Goal: Find specific page/section: Find specific page/section

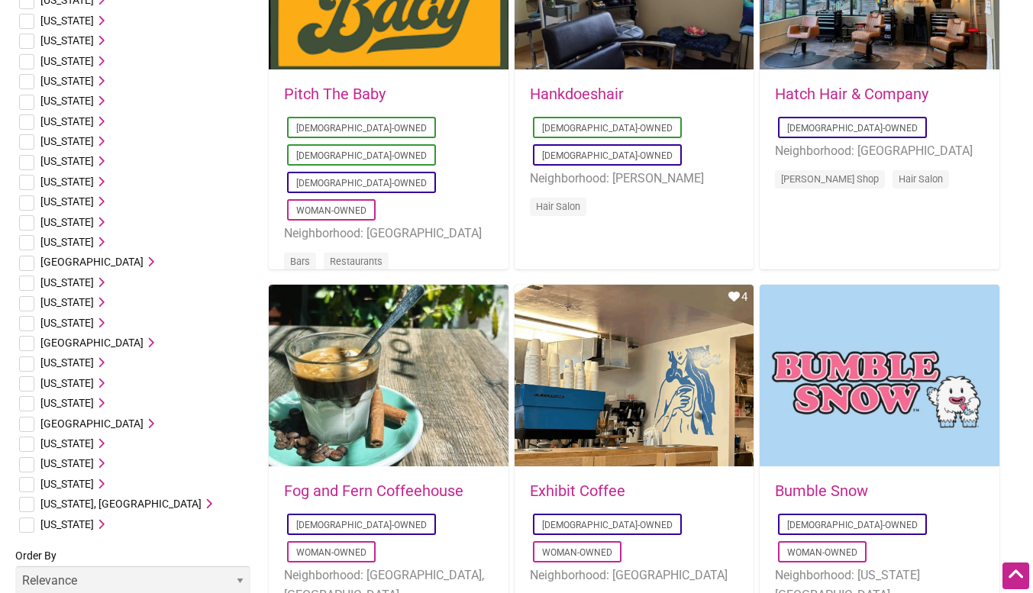
scroll to position [670, 0]
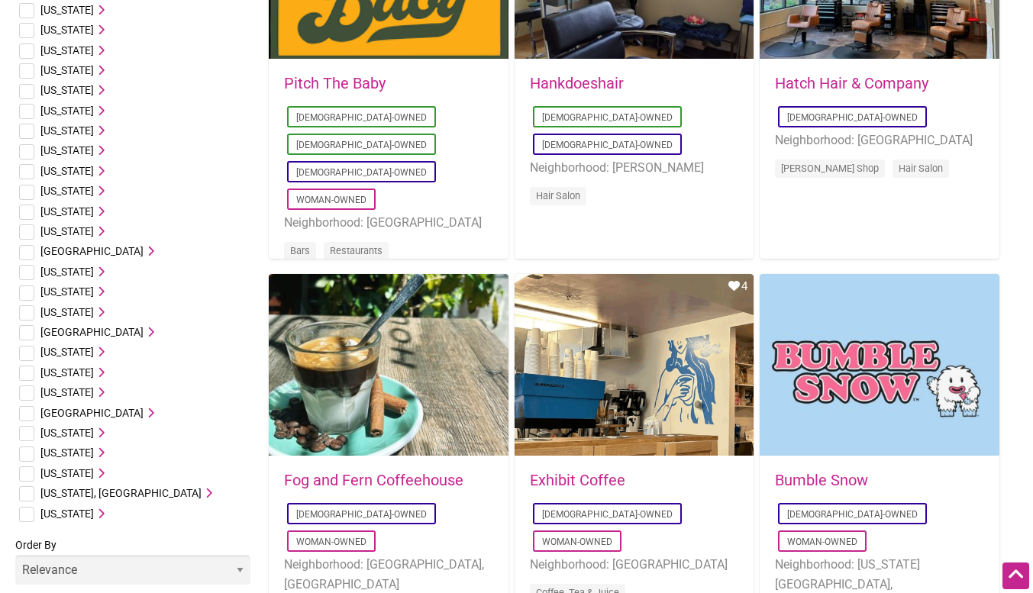
click at [66, 390] on span "[US_STATE]" at bounding box center [66, 392] width 53 height 12
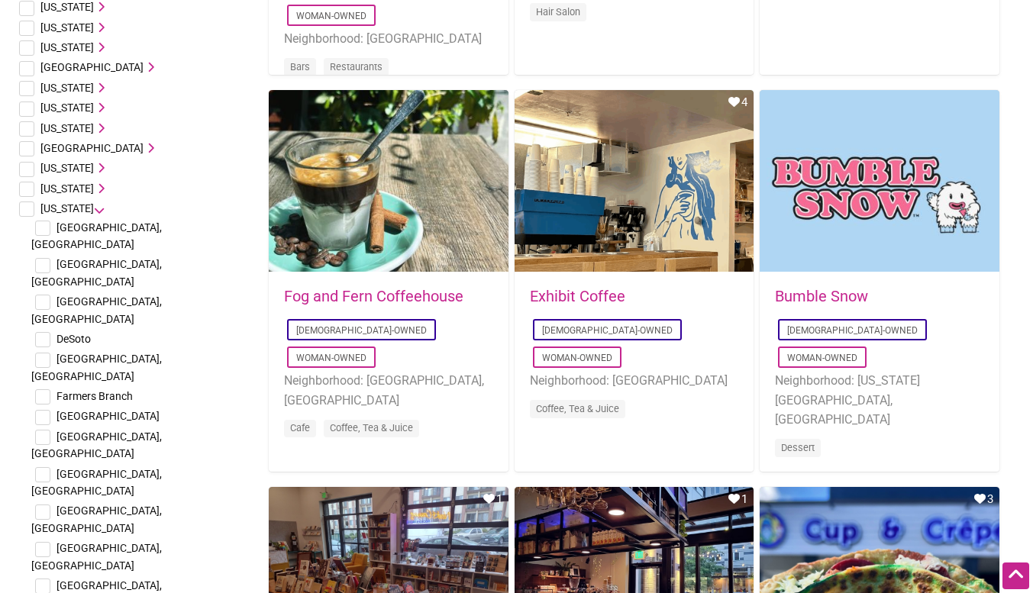
scroll to position [855, 0]
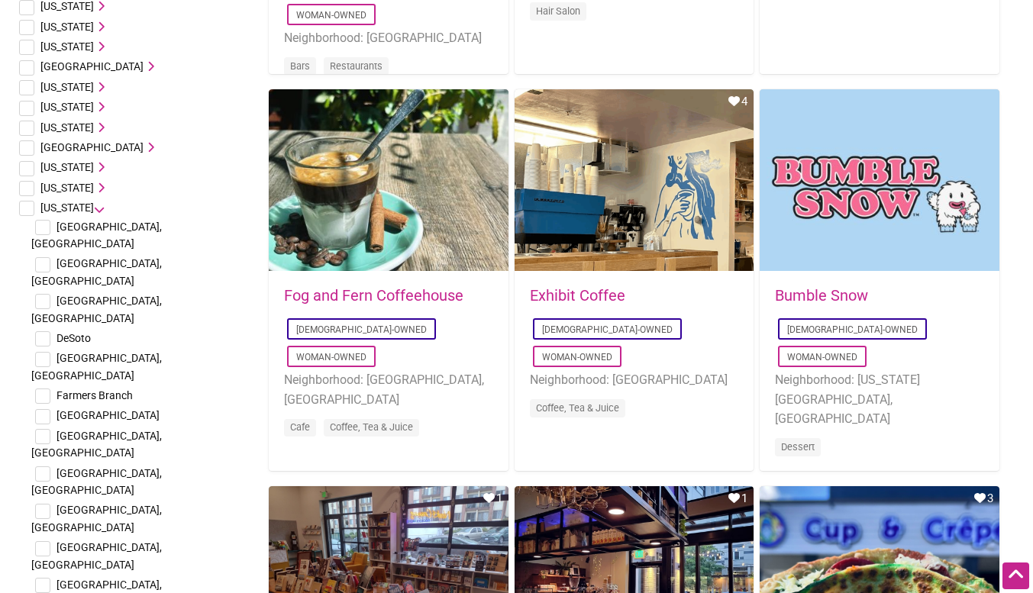
click at [40, 229] on input "checkbox" at bounding box center [42, 227] width 15 height 15
checkbox input "true"
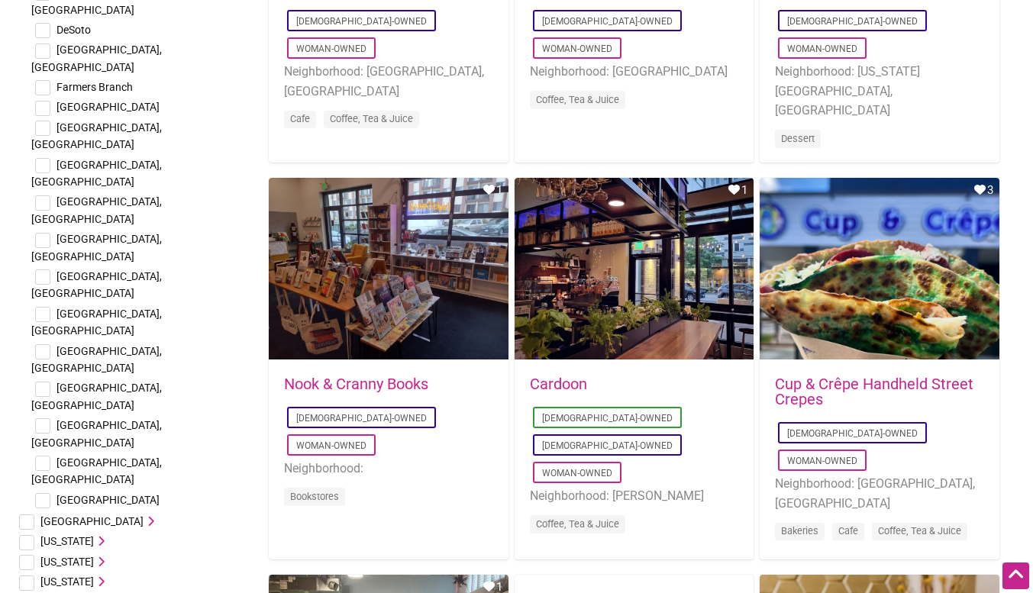
scroll to position [1164, 0]
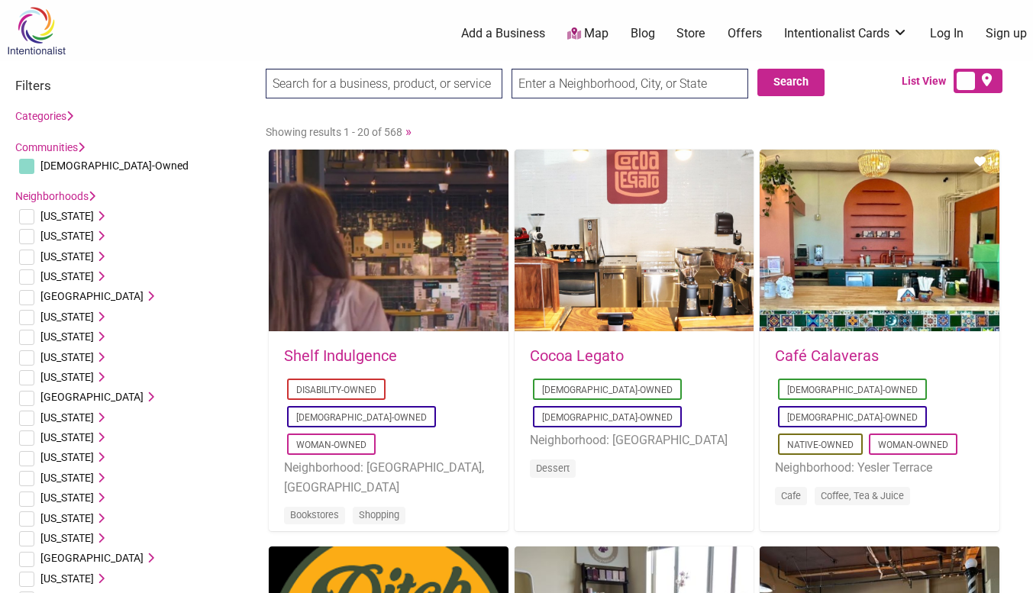
click at [241, 451] on li "Idaho Boise, ID Coeur d'Alene, ID" at bounding box center [132, 458] width 235 height 20
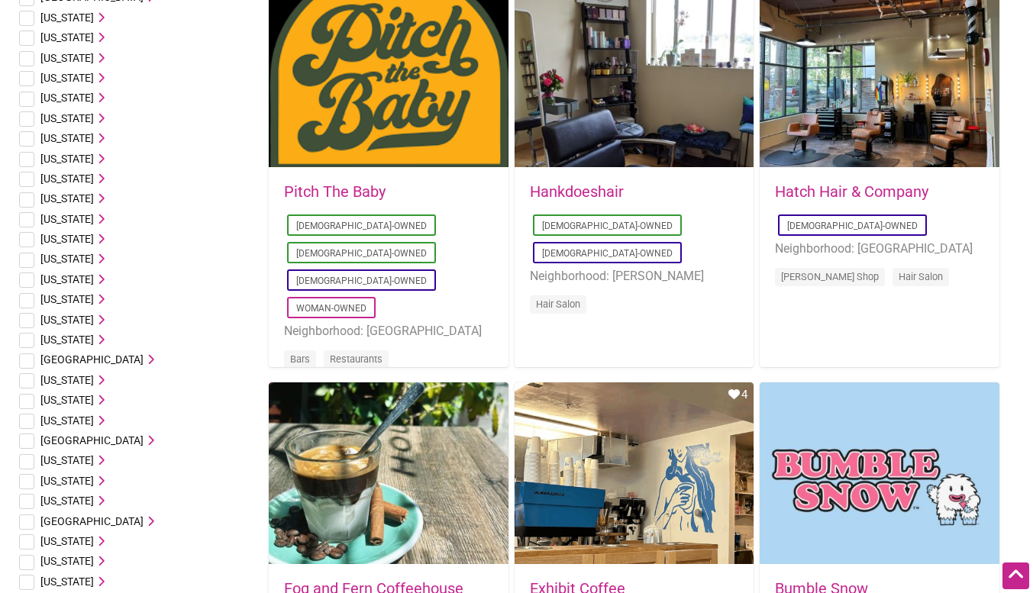
scroll to position [563, 0]
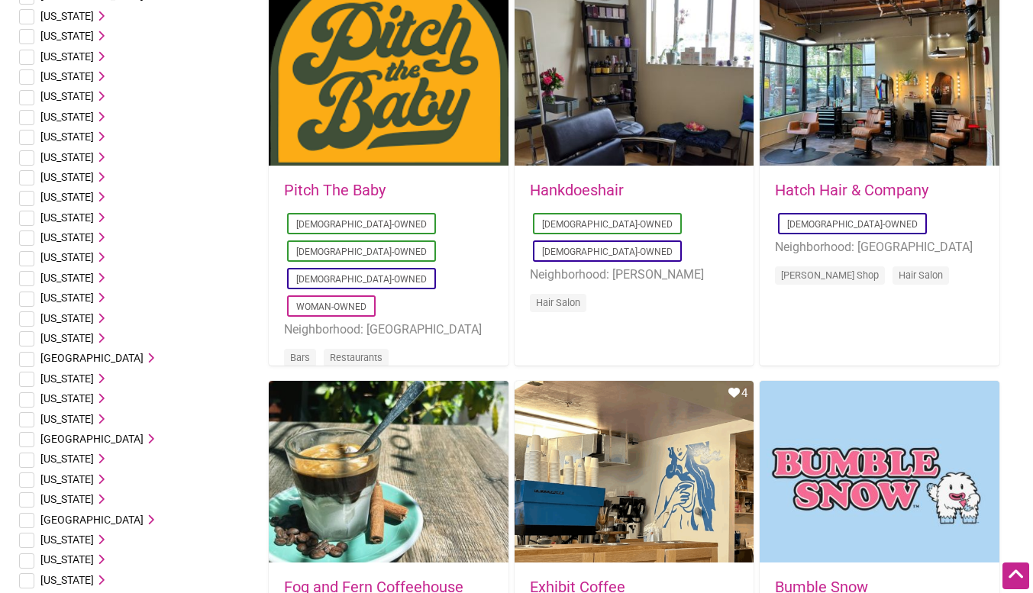
click at [94, 497] on icon at bounding box center [99, 499] width 11 height 11
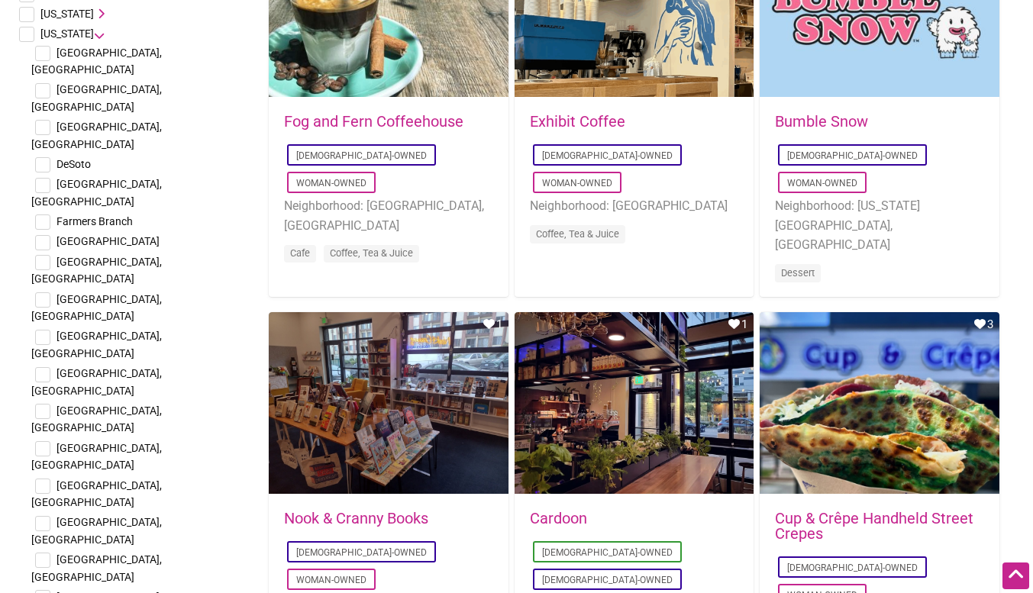
scroll to position [1013, 0]
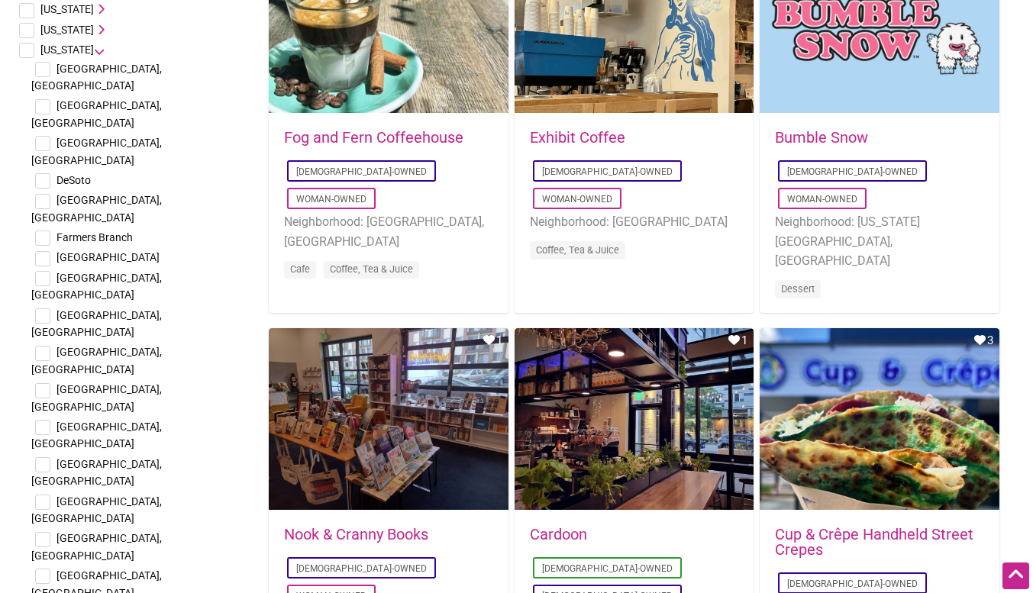
click at [43, 70] on input "checkbox" at bounding box center [42, 69] width 15 height 15
checkbox input "true"
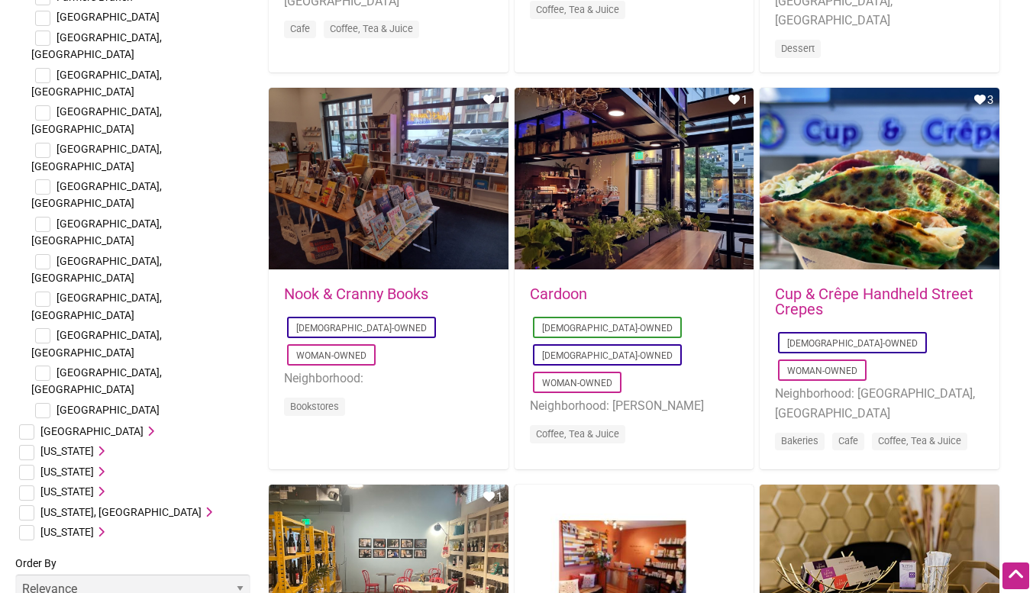
scroll to position [1259, 0]
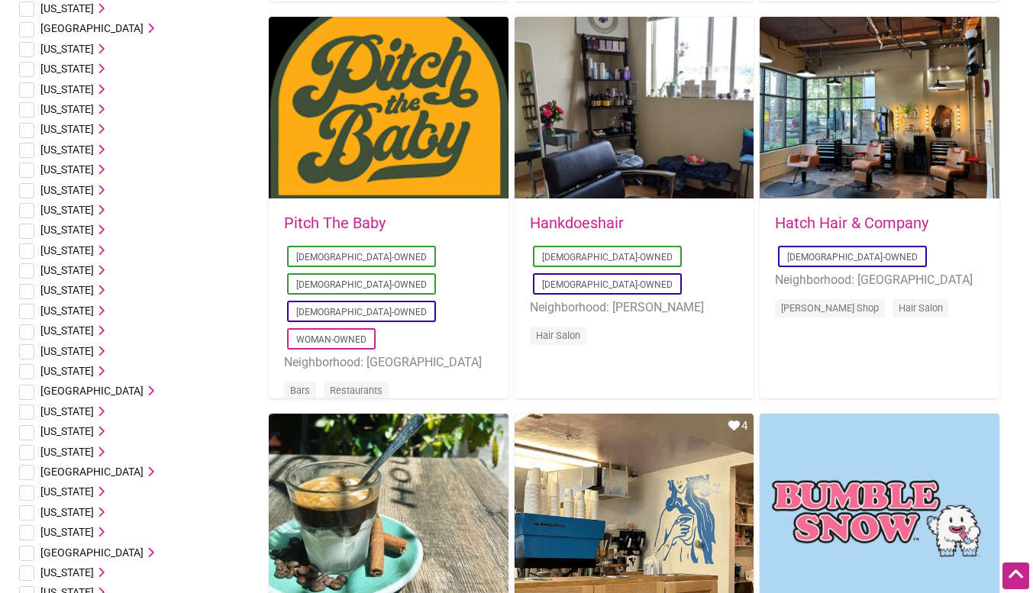
scroll to position [729, 0]
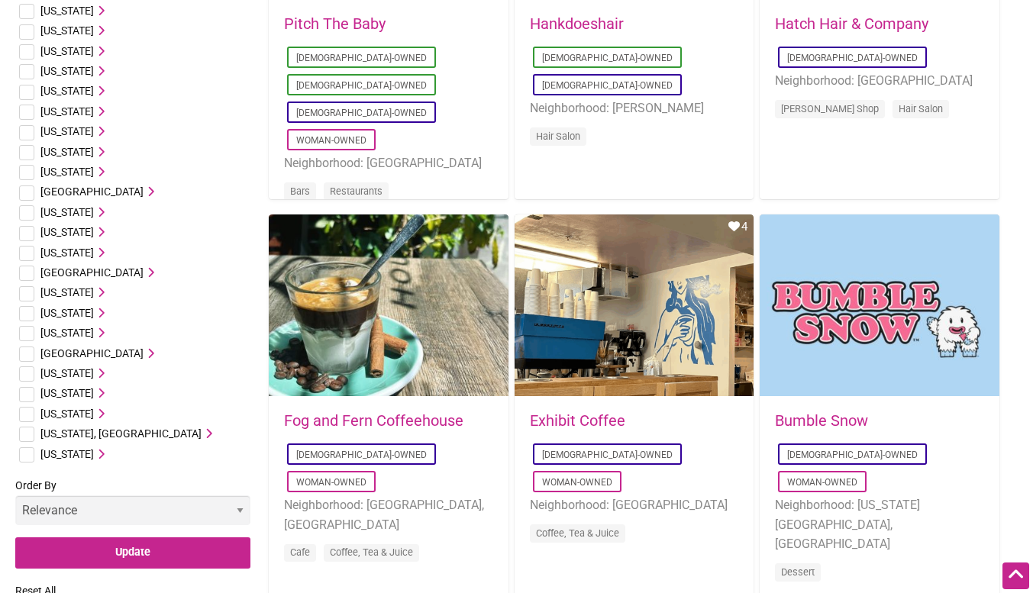
click at [26, 335] on input "checkbox" at bounding box center [26, 333] width 15 height 15
checkbox input "true"
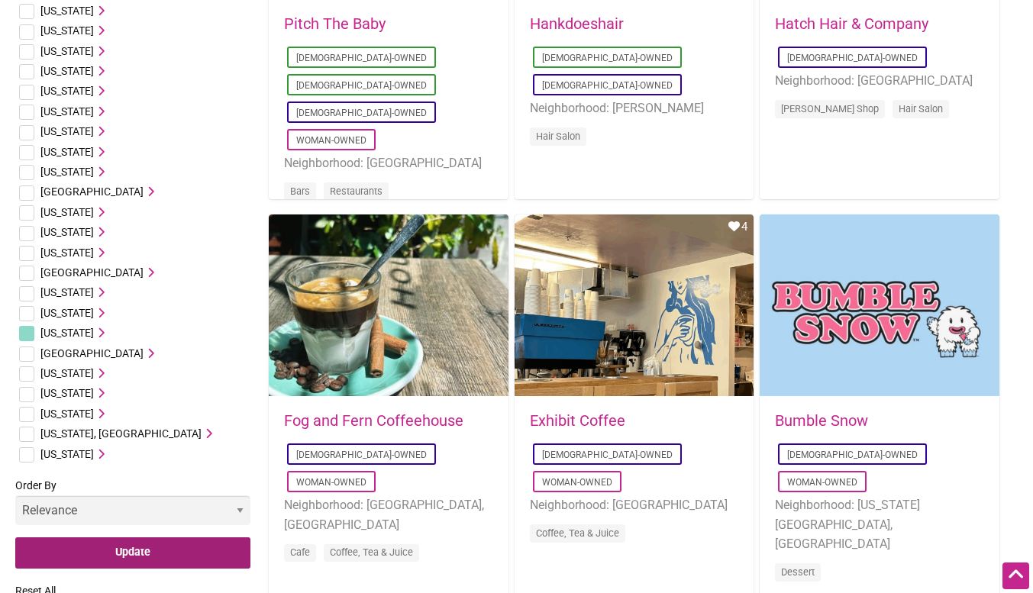
click at [98, 550] on input "Update" at bounding box center [132, 553] width 235 height 31
